Goal: Check status: Check status

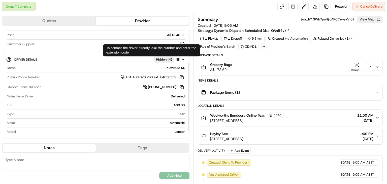
scroll to position [58, 0]
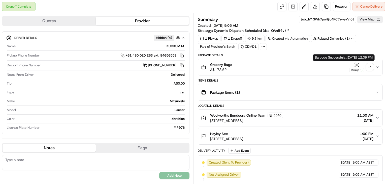
click at [369, 67] on div "+ 1" at bounding box center [369, 67] width 7 height 7
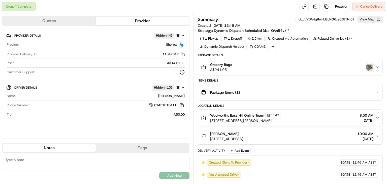
click at [372, 67] on img "button" at bounding box center [369, 67] width 7 height 7
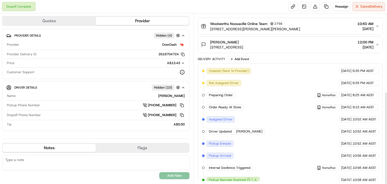
scroll to position [144, 0]
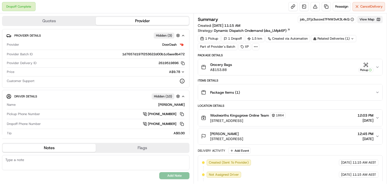
click at [364, 19] on button "View Map" at bounding box center [369, 19] width 25 height 7
